Goal: Task Accomplishment & Management: Use online tool/utility

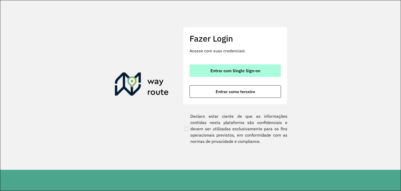
click at [221, 73] on button "Entrar com Single Sign-on" at bounding box center [235, 70] width 91 height 13
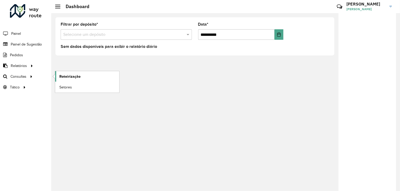
click at [62, 77] on span "Roteirização" at bounding box center [69, 76] width 21 height 5
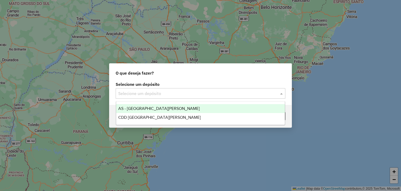
click at [148, 91] on input "text" at bounding box center [195, 93] width 154 height 6
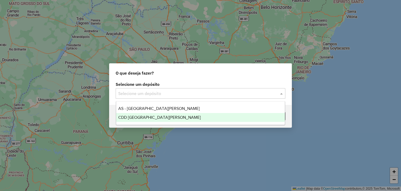
click at [158, 118] on span "CDD Santa Cruz do Sul" at bounding box center [159, 117] width 83 height 4
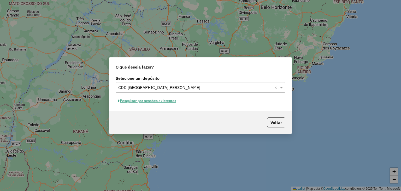
click at [172, 102] on button "Pesquisar por sessões existentes" at bounding box center [147, 101] width 63 height 8
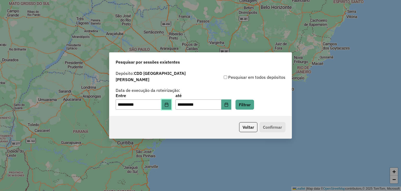
click at [168, 102] on icon "Choose Date" at bounding box center [166, 104] width 3 height 4
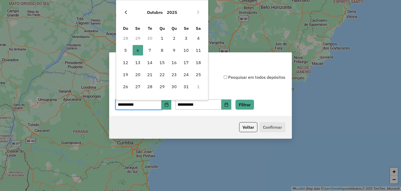
click at [125, 10] on icon "Previous Month" at bounding box center [126, 12] width 4 height 4
click at [153, 86] on span "30" at bounding box center [150, 86] width 10 height 10
type input "**********"
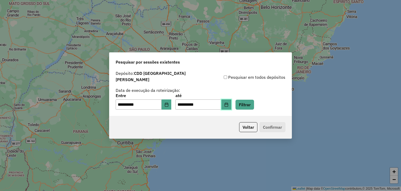
click at [230, 101] on button "Choose Date" at bounding box center [227, 104] width 10 height 10
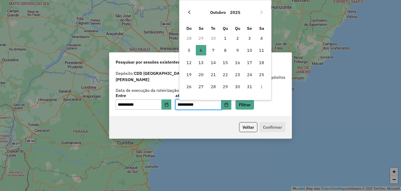
click at [189, 16] on button "Previous Month" at bounding box center [189, 12] width 8 height 8
click at [216, 86] on span "30" at bounding box center [213, 86] width 10 height 10
type input "**********"
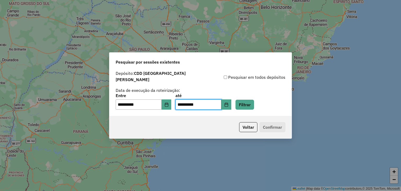
click at [228, 119] on div "Voltar Confirmar" at bounding box center [200, 127] width 182 height 22
click at [249, 107] on button "Filtrar" at bounding box center [245, 105] width 19 height 10
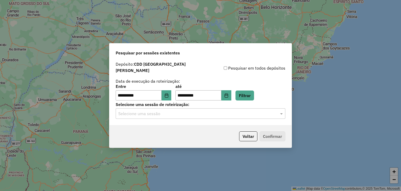
click at [248, 111] on input "text" at bounding box center [195, 114] width 154 height 6
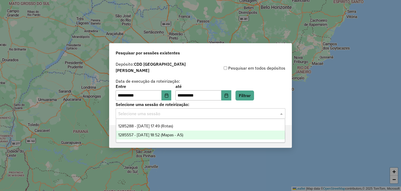
click at [201, 133] on div "1285557 - 30/09/2025 18:52 (Mapas - AS)" at bounding box center [200, 134] width 169 height 9
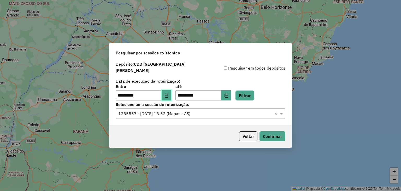
click at [168, 94] on icon "Choose Date" at bounding box center [166, 95] width 3 height 4
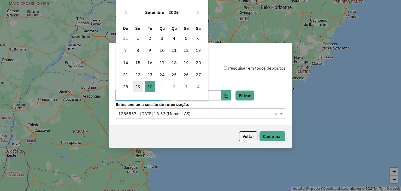
click at [142, 85] on span "29" at bounding box center [138, 86] width 10 height 10
type input "**********"
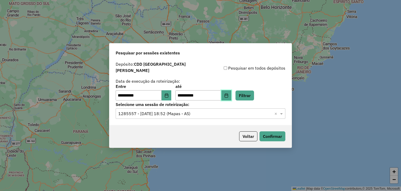
click at [228, 95] on icon "Choose Date" at bounding box center [226, 95] width 3 height 4
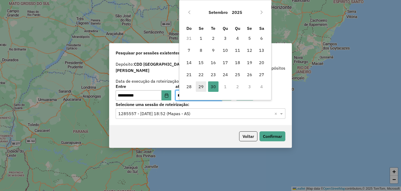
click at [202, 88] on span "29" at bounding box center [201, 86] width 10 height 10
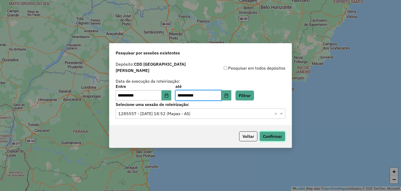
click at [275, 134] on button "Confirmar" at bounding box center [273, 136] width 26 height 10
click at [253, 94] on button "Filtrar" at bounding box center [245, 95] width 19 height 10
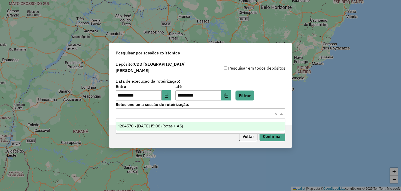
click at [247, 111] on input "text" at bounding box center [195, 114] width 154 height 6
click at [211, 124] on div "1284570 - 29/09/2025 15:08 (Rotas + AS)" at bounding box center [200, 126] width 169 height 9
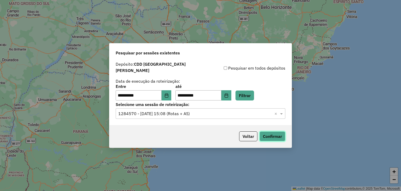
click at [273, 137] on button "Confirmar" at bounding box center [273, 136] width 26 height 10
click at [230, 92] on button "Choose Date" at bounding box center [227, 95] width 10 height 10
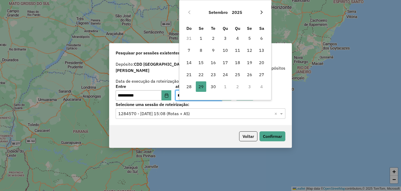
click at [261, 12] on icon "Next Month" at bounding box center [262, 12] width 4 height 4
click at [202, 48] on span "6" at bounding box center [201, 50] width 10 height 10
type input "**********"
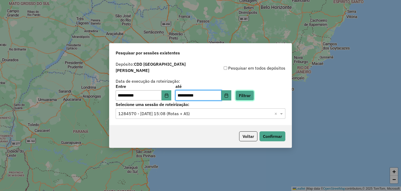
click at [254, 91] on button "Filtrar" at bounding box center [245, 95] width 19 height 10
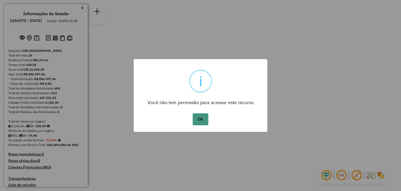
click at [203, 117] on button "OK" at bounding box center [200, 119] width 15 height 12
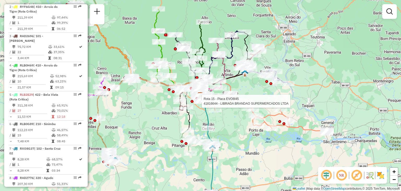
select select "**********"
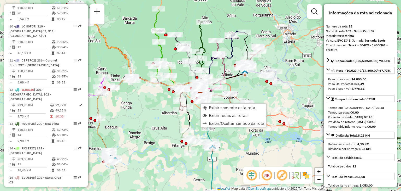
scroll to position [600, 0]
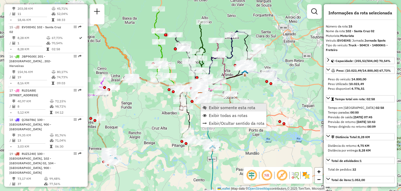
click at [208, 108] on link "Exibir somente esta rota" at bounding box center [234, 107] width 66 height 8
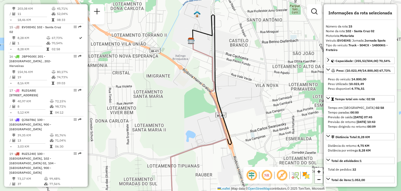
drag, startPoint x: 193, startPoint y: 95, endPoint x: 195, endPoint y: 101, distance: 6.0
click at [195, 101] on div "Janela de atendimento Grade de atendimento Capacidade Transportadoras Veículos …" at bounding box center [200, 95] width 401 height 191
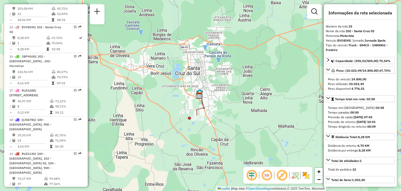
drag, startPoint x: 180, startPoint y: 81, endPoint x: 162, endPoint y: 46, distance: 39.2
click at [183, 83] on div "Janela de atendimento Grade de atendimento Capacidade Transportadoras Veículos …" at bounding box center [200, 95] width 401 height 191
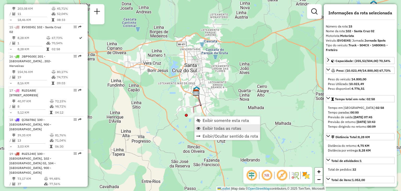
click at [222, 128] on span "Exibir todas as rotas" at bounding box center [222, 128] width 39 height 4
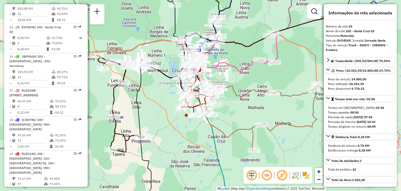
drag, startPoint x: 176, startPoint y: 117, endPoint x: 160, endPoint y: 120, distance: 16.2
click at [160, 120] on div "Rota 15 - Placa EVO8I45 41816644 - LIBRAGA BRANDAO SUPERMERCADOS LTDA Janela de…" at bounding box center [200, 95] width 401 height 191
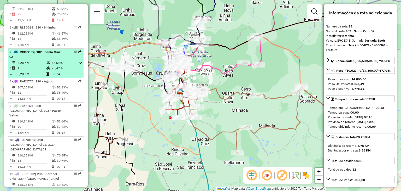
scroll to position [366, 0]
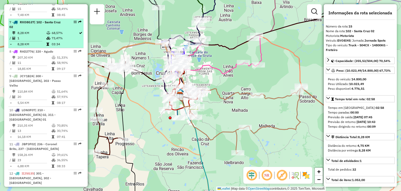
click at [51, 36] on td "73,47%" at bounding box center [64, 38] width 27 height 5
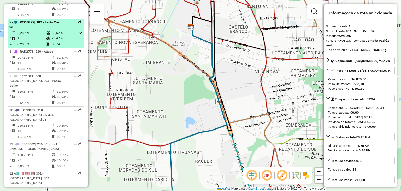
click at [51, 36] on td "73,47%" at bounding box center [64, 38] width 27 height 5
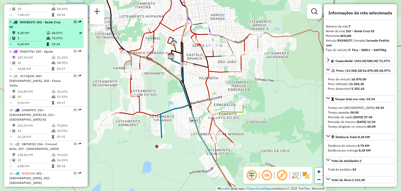
click at [47, 37] on icon at bounding box center [49, 38] width 4 height 3
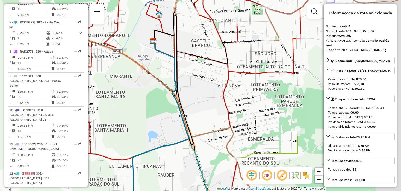
drag, startPoint x: 195, startPoint y: 84, endPoint x: 154, endPoint y: 102, distance: 44.8
click at [154, 102] on div "Janela de atendimento Grade de atendimento Capacidade Transportadoras Veículos …" at bounding box center [200, 95] width 401 height 191
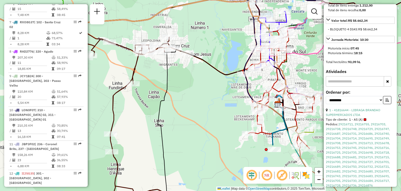
scroll to position [209, 0]
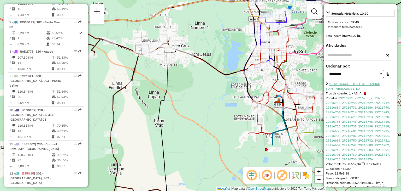
click at [368, 82] on link "1 - 41816644 - LIBRAGA BRANDAO SUPERMERCADOS LTDA" at bounding box center [353, 86] width 55 height 9
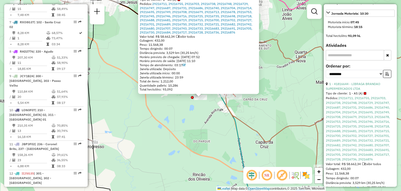
drag, startPoint x: 224, startPoint y: 130, endPoint x: 223, endPoint y: 140, distance: 10.0
click at [228, 142] on div "41816644 - LIBRAGA BRANDAO SUPERMERCADOS LTDA Tipo de cliente: 1 - AS (A) Pedid…" at bounding box center [200, 95] width 401 height 191
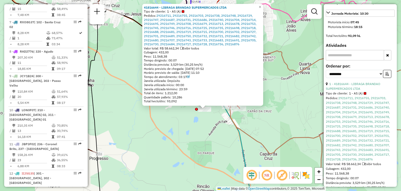
click at [210, 136] on div "41816644 - LIBRAGA BRANDAO SUPERMERCADOS LTDA Tipo de cliente: 1 - AS (A) Pedid…" at bounding box center [200, 95] width 401 height 191
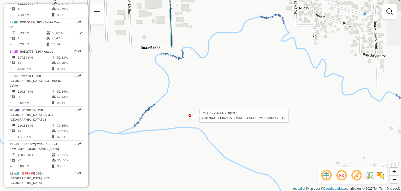
select select "**********"
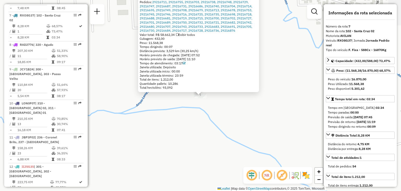
scroll to position [375, 0]
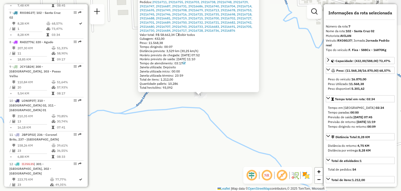
click at [230, 123] on div "41816644 - LIBRAGA BRANDAO SUPERMERCADOS LTDA Tipo de cliente: 1 - AS (A) Pedid…" at bounding box center [200, 95] width 401 height 191
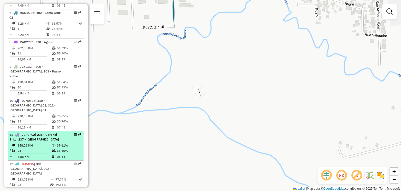
click at [60, 132] on div "11 - JBP3F02 | 236 - [GEOGRAPHIC_DATA][PERSON_NAME], 237 - [GEOGRAPHIC_DATA]" at bounding box center [36, 136] width 55 height 9
select select "**********"
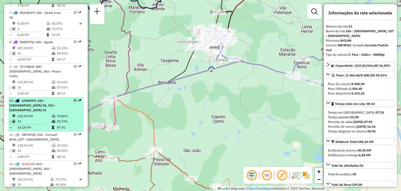
click at [55, 119] on td at bounding box center [53, 121] width 5 height 5
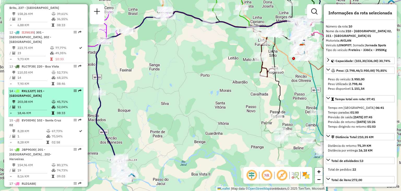
scroll to position [532, 0]
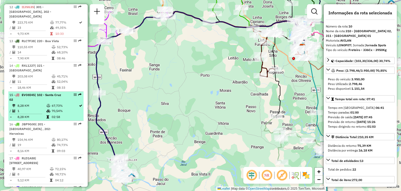
click at [47, 109] on icon at bounding box center [49, 110] width 4 height 3
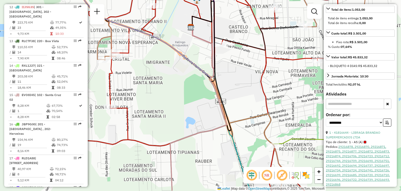
scroll to position [209, 0]
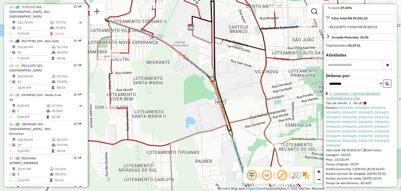
click at [358, 95] on link "1 - 41816644 - LIBRAGA BRANDAO SUPERMERCADOS LTDA" at bounding box center [353, 95] width 55 height 9
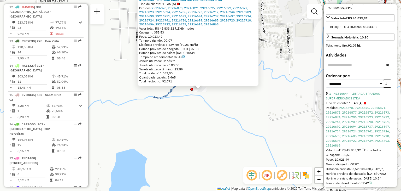
click at [209, 115] on div "41816644 - LIBRAGA BRANDAO SUPERMERCADOS LTDA Tipo de cliente: 1 - AS (A) Pedid…" at bounding box center [200, 95] width 401 height 191
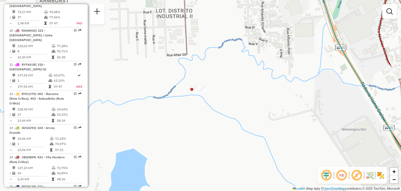
scroll to position [767, 0]
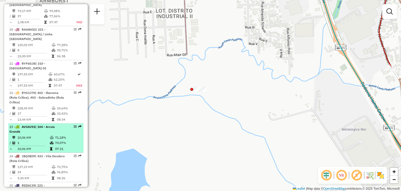
click at [54, 135] on tr "10,06 KM 71,18%" at bounding box center [45, 137] width 73 height 5
select select "**********"
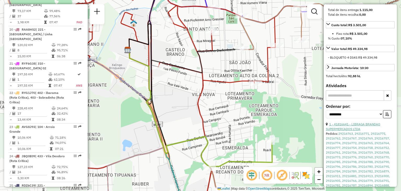
scroll to position [183, 0]
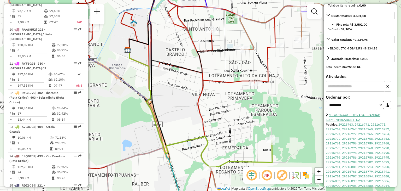
click at [368, 114] on link "1 - 41816641 - LIBRAGA BRANDAO SUPERMERCADOS LTDA" at bounding box center [353, 117] width 55 height 9
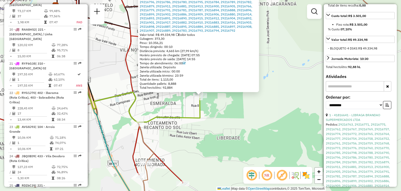
click at [218, 108] on div "41816641 - LIBRAGA BRANDAO SUPERMERCADOS LTDA Pedidos: 29216763, 29216771, 2921…" at bounding box center [200, 95] width 401 height 191
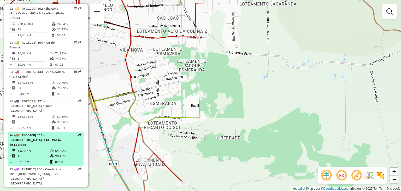
scroll to position [854, 0]
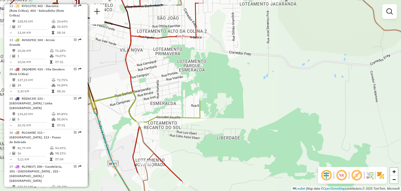
drag, startPoint x: 277, startPoint y: 74, endPoint x: 142, endPoint y: 91, distance: 135.9
click at [276, 74] on div "Rota 23 - Placa AVG8J93 41816641 - LIBRAGA BRANDAO SUPERMERCADOS LTDA Rota 23 -…" at bounding box center [200, 95] width 401 height 191
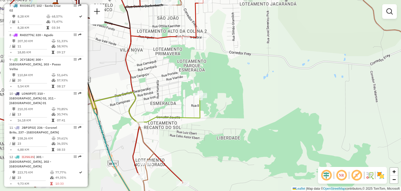
scroll to position [357, 0]
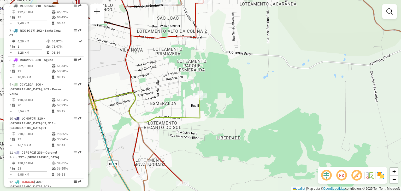
click at [161, 75] on div "Janela de atendimento Grade de atendimento Capacidade Transportadoras Veículos …" at bounding box center [200, 95] width 401 height 191
